Goal: Transaction & Acquisition: Purchase product/service

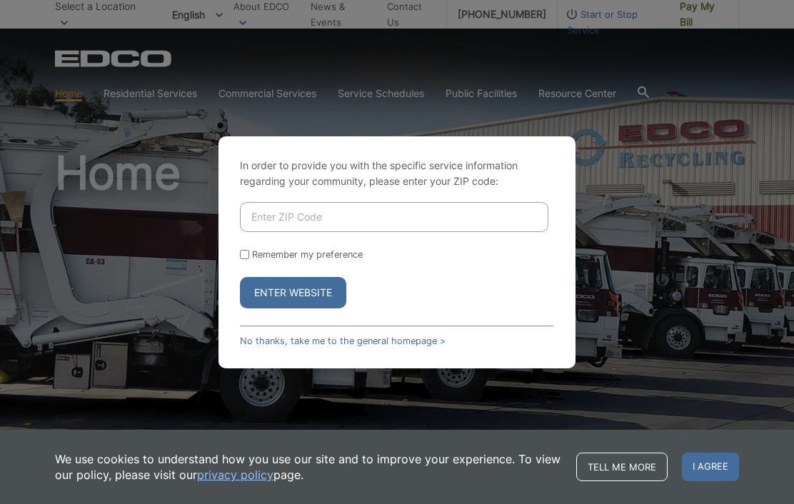
click at [285, 232] on input "Enter ZIP Code" at bounding box center [394, 217] width 308 height 30
type input "90275"
click at [281, 308] on button "Enter Website" at bounding box center [293, 292] width 106 height 31
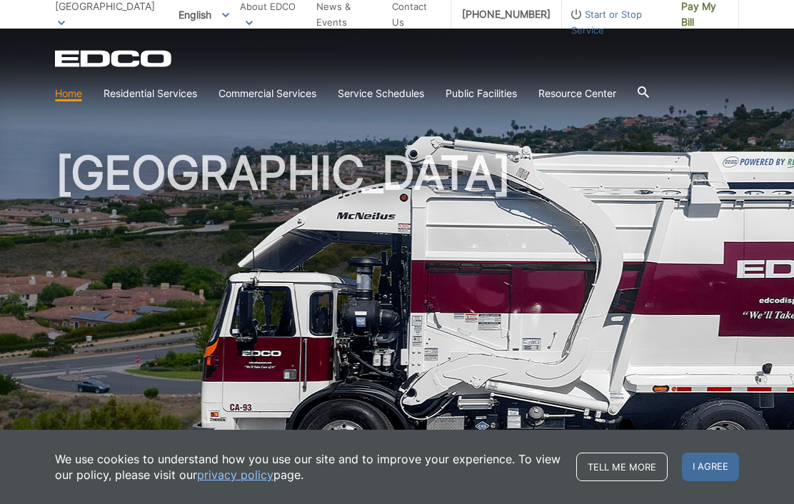
click at [703, 14] on span "Pay My Bill" at bounding box center [704, 14] width 46 height 31
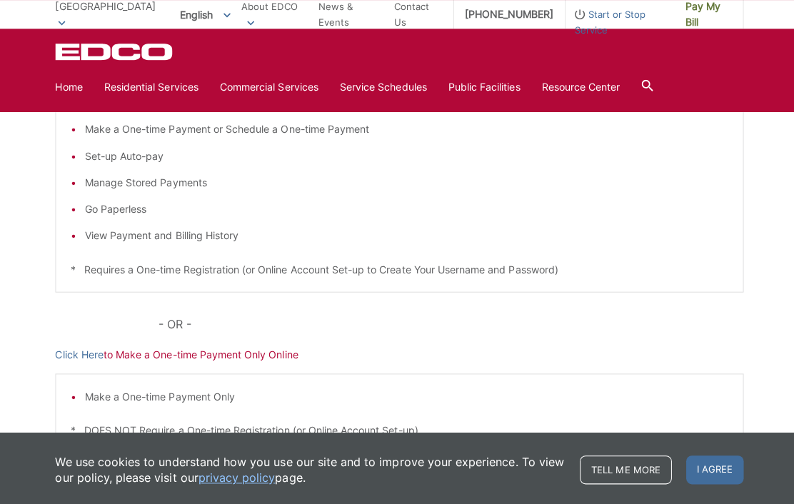
scroll to position [282, 0]
click at [236, 358] on p "Click Here to Make a One-time Payment Only Online" at bounding box center [397, 353] width 684 height 16
click at [94, 350] on link "Click Here" at bounding box center [79, 353] width 48 height 16
